Goal: Task Accomplishment & Management: Use online tool/utility

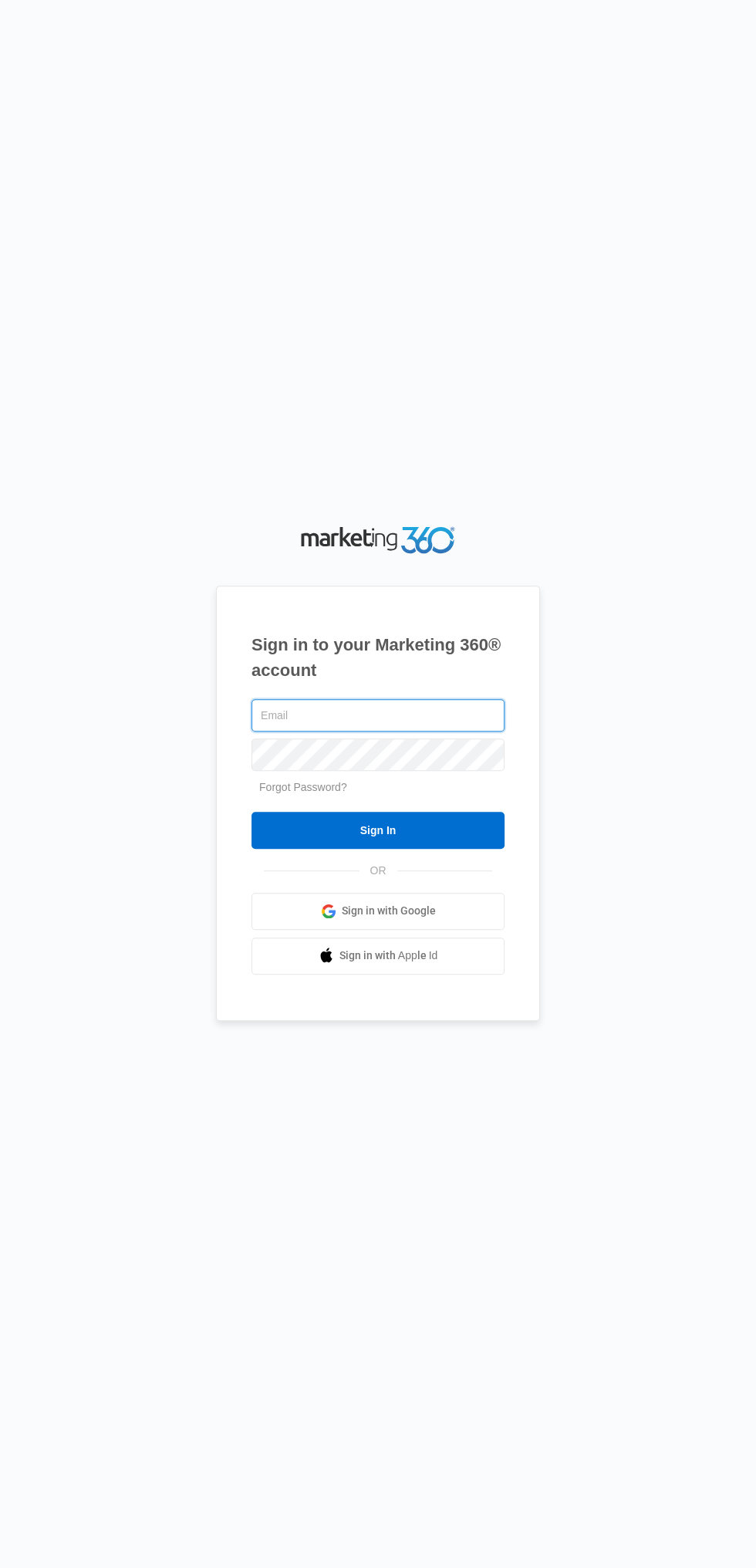
type input "[EMAIL_ADDRESS][DOMAIN_NAME]"
click at [251, 812] on input "Sign In" at bounding box center [377, 830] width 253 height 37
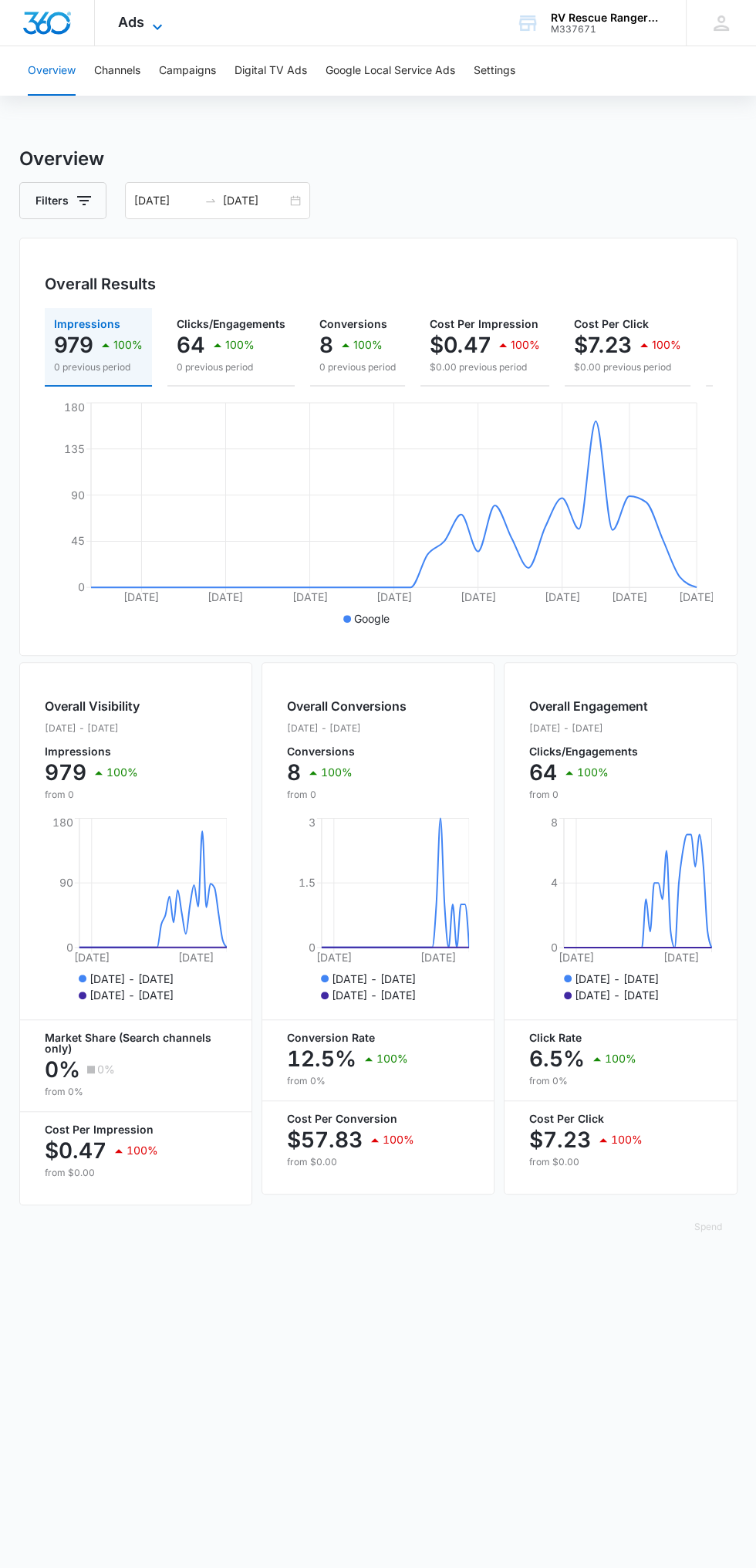
click at [161, 21] on icon at bounding box center [157, 27] width 18 height 18
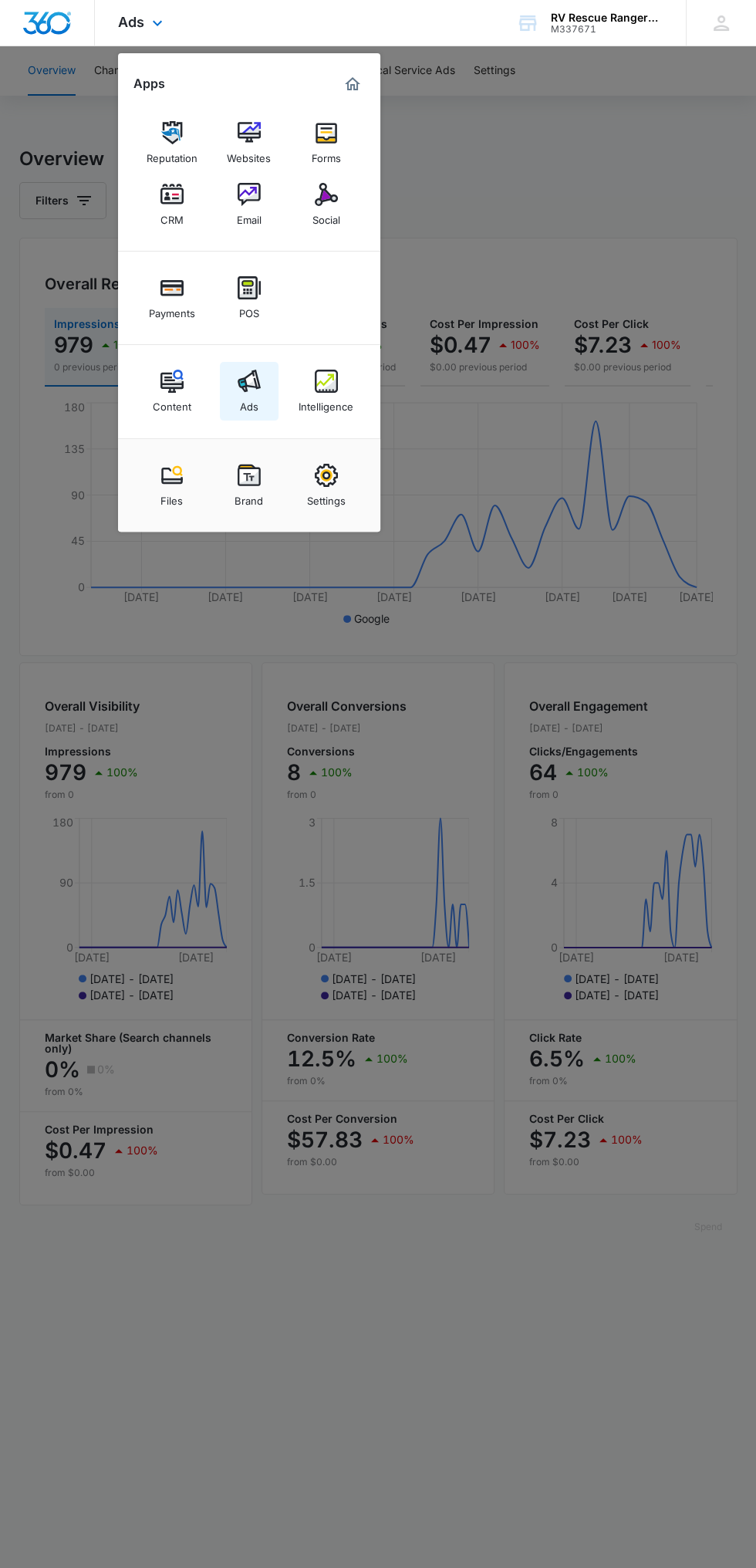
click at [259, 386] on img at bounding box center [249, 381] width 23 height 23
